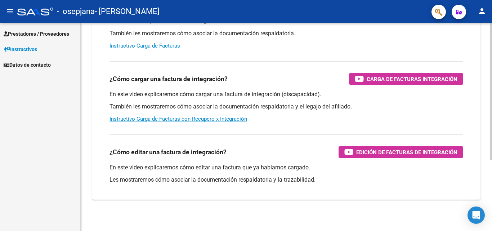
scroll to position [108, 0]
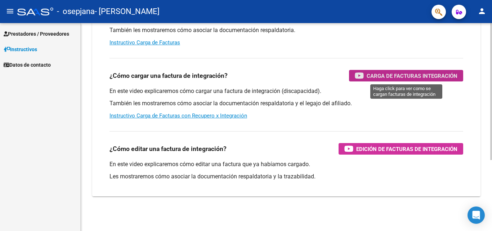
click at [379, 76] on span "Carga de Facturas Integración" at bounding box center [412, 75] width 91 height 9
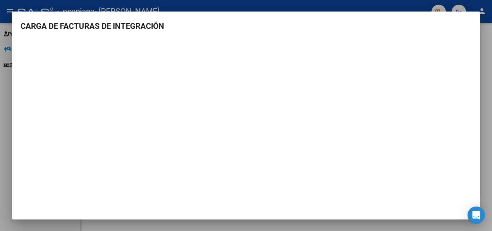
click at [482, 167] on div at bounding box center [246, 115] width 492 height 231
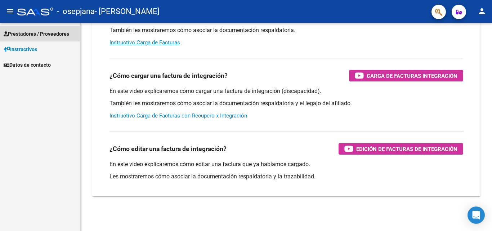
click at [35, 34] on span "Prestadores / Proveedores" at bounding box center [37, 34] width 66 height 8
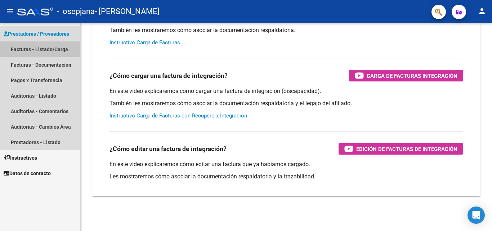
click at [39, 50] on link "Facturas - Listado/Carga" at bounding box center [40, 48] width 80 height 15
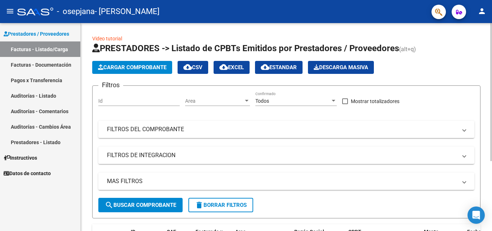
click at [137, 70] on span "Cargar Comprobante" at bounding box center [132, 67] width 68 height 6
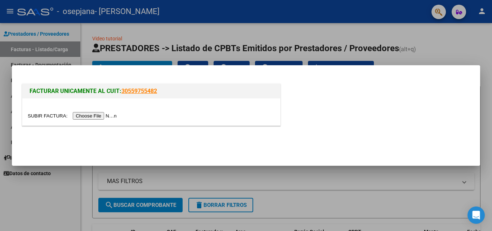
click at [105, 118] on input "file" at bounding box center [73, 116] width 91 height 8
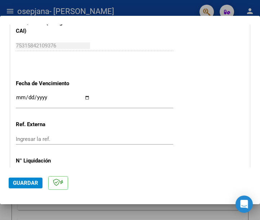
scroll to position [468, 0]
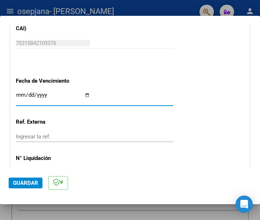
click at [19, 95] on input "Ingresar la fecha" at bounding box center [53, 98] width 74 height 12
type input "[DATE]"
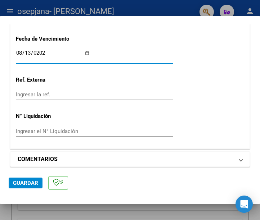
scroll to position [515, 0]
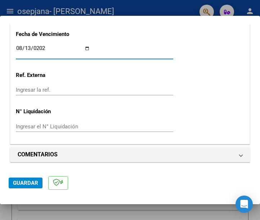
click at [30, 186] on span "Guardar" at bounding box center [25, 183] width 25 height 6
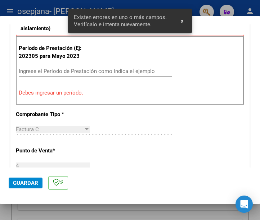
scroll to position [174, 0]
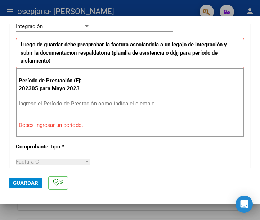
click at [94, 102] on div "Ingrese el Período de Prestación como indica el ejemplo" at bounding box center [95, 103] width 153 height 11
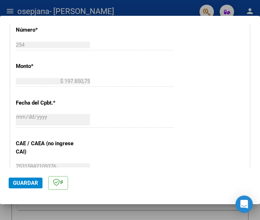
scroll to position [462, 0]
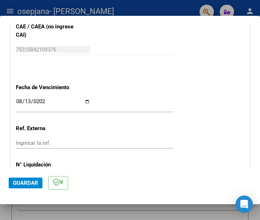
type input "202507"
click at [24, 184] on span "Guardar" at bounding box center [25, 183] width 25 height 6
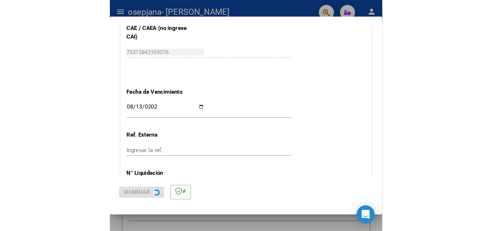
scroll to position [0, 0]
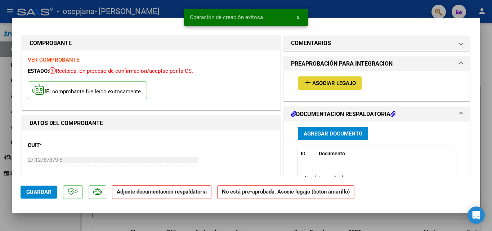
click at [315, 83] on span "Asociar Legajo" at bounding box center [334, 83] width 44 height 6
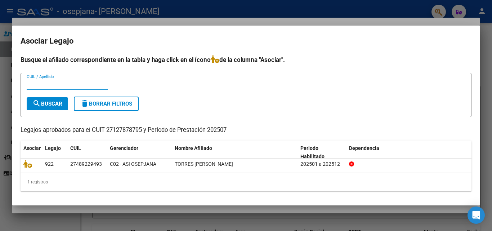
click at [67, 85] on input "CUIL / Apellido" at bounding box center [67, 84] width 81 height 6
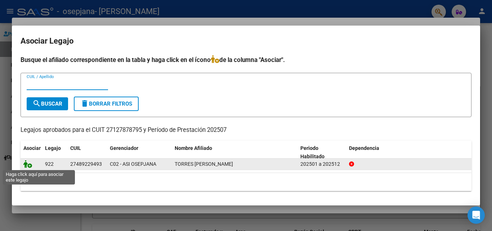
click at [31, 168] on icon at bounding box center [27, 164] width 9 height 8
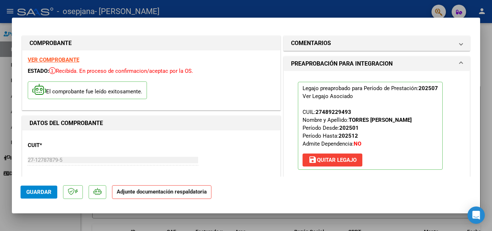
click at [321, 161] on span "save [PERSON_NAME]" at bounding box center [332, 160] width 48 height 6
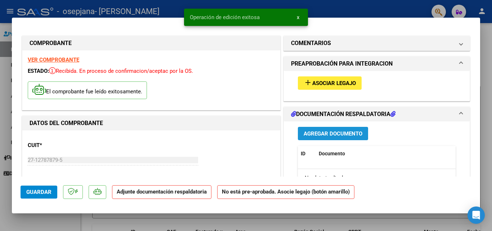
click at [327, 136] on span "Agregar Documento" at bounding box center [333, 133] width 59 height 6
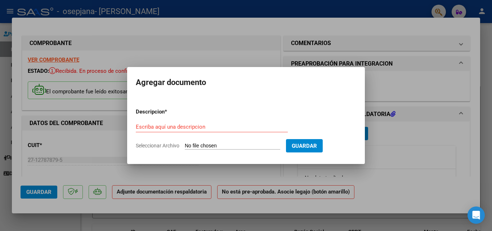
click at [206, 146] on input "Seleccionar Archivo" at bounding box center [232, 146] width 95 height 7
type input "C:\fakepath\ASISTENCIA [PERSON_NAME][DATE].pdf"
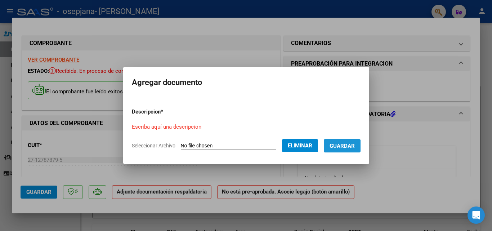
click at [340, 148] on span "Guardar" at bounding box center [342, 146] width 25 height 6
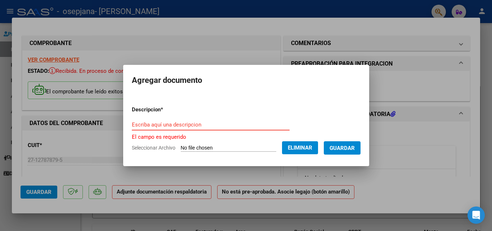
click at [198, 125] on input "Escriba aquí una descripcion" at bounding box center [211, 124] width 158 height 6
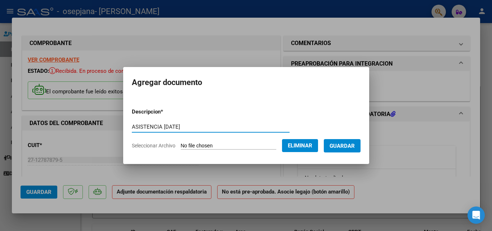
type input "ASISTENCIA [DATE]"
click at [340, 147] on span "Guardar" at bounding box center [342, 146] width 25 height 6
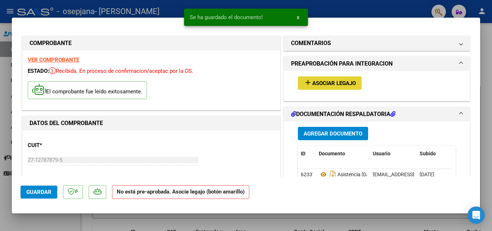
click at [331, 81] on span "Asociar Legajo" at bounding box center [334, 83] width 44 height 6
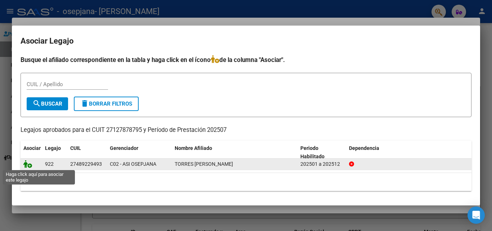
click at [30, 166] on icon at bounding box center [27, 164] width 9 height 8
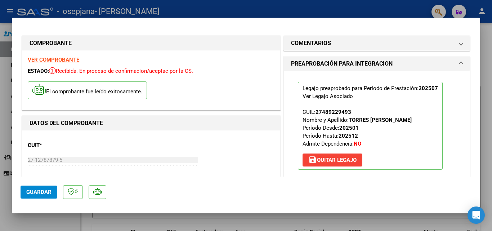
click at [37, 191] on span "Guardar" at bounding box center [38, 192] width 25 height 6
click at [2, 61] on div at bounding box center [246, 115] width 492 height 231
type input "$ 0,00"
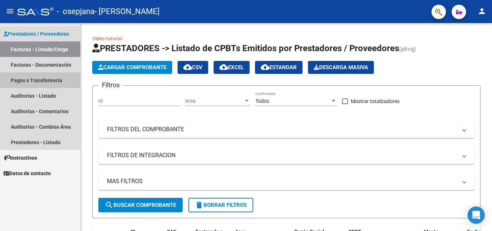
click at [55, 82] on link "Pagos x Transferencia" at bounding box center [40, 79] width 80 height 15
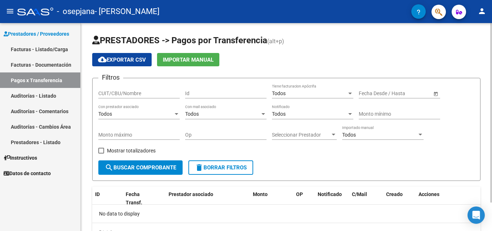
click at [116, 89] on div "CUIT/CBU/Nombre" at bounding box center [138, 91] width 81 height 14
type input "27127878795"
click at [364, 93] on input "text" at bounding box center [370, 93] width 22 height 6
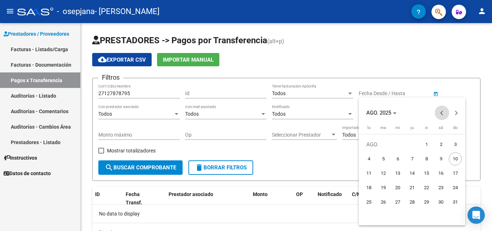
click at [441, 110] on span "Previous month" at bounding box center [442, 113] width 14 height 14
click at [441, 111] on span "Previous month" at bounding box center [442, 113] width 14 height 14
click at [411, 144] on span "1" at bounding box center [412, 144] width 13 height 13
type input "[DATE]"
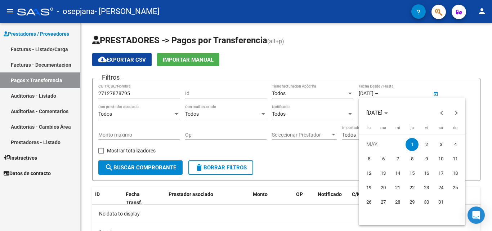
click at [406, 67] on div at bounding box center [246, 115] width 492 height 231
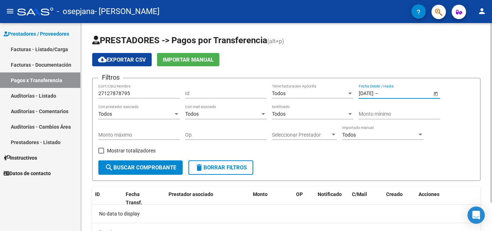
click at [410, 92] on input "text" at bounding box center [397, 93] width 35 height 6
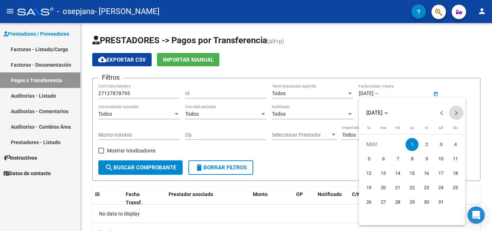
click at [455, 111] on button "Next month" at bounding box center [456, 113] width 14 height 14
click at [454, 111] on button "Next month" at bounding box center [456, 113] width 14 height 14
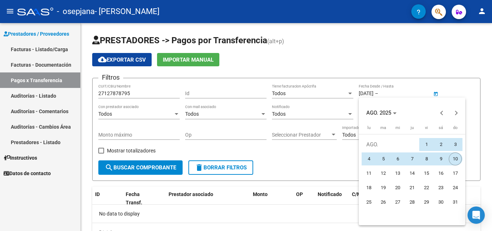
click at [455, 161] on span "10" at bounding box center [455, 158] width 13 height 13
type input "[DATE]"
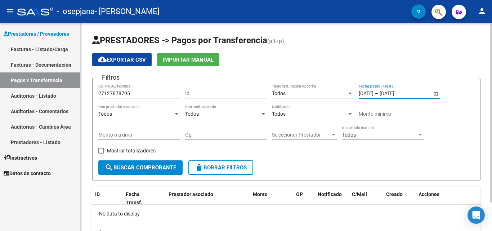
click at [101, 151] on span at bounding box center [101, 151] width 6 height 6
click at [101, 153] on input "Mostrar totalizadores" at bounding box center [101, 153] width 0 height 0
checkbox input "true"
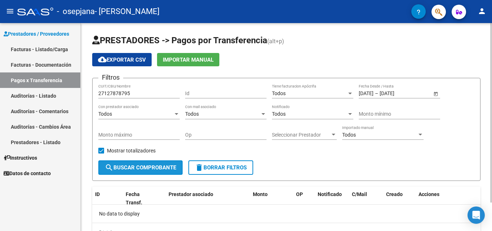
click at [136, 166] on span "search Buscar Comprobante" at bounding box center [140, 167] width 71 height 6
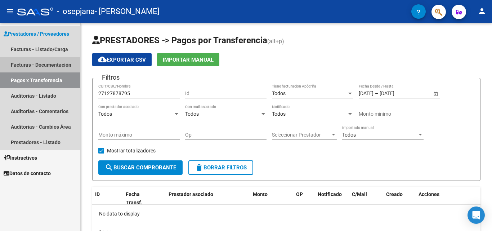
click at [47, 64] on link "Facturas - Documentación" at bounding box center [40, 64] width 80 height 15
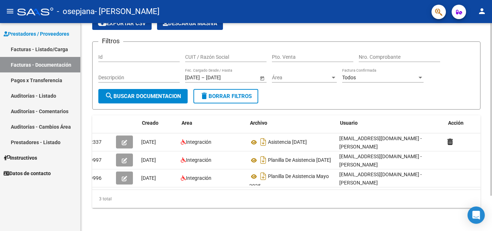
scroll to position [0, 7]
